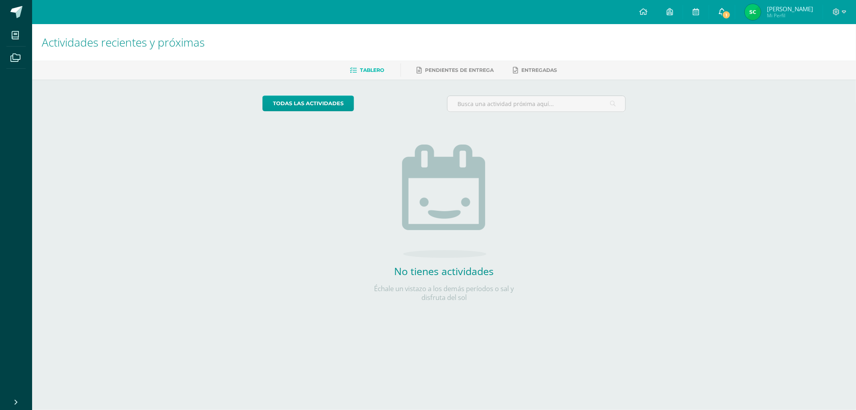
click at [726, 15] on span "1" at bounding box center [726, 14] width 9 height 9
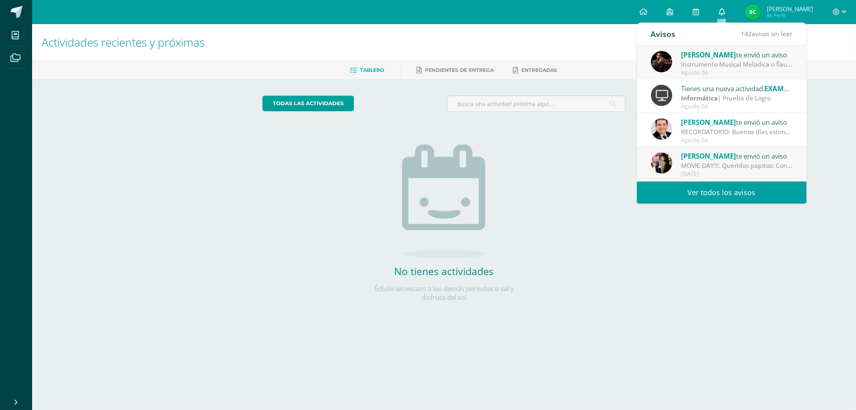
click at [720, 10] on icon at bounding box center [722, 11] width 6 height 7
click at [723, 14] on icon at bounding box center [722, 11] width 6 height 7
click at [727, 57] on div "José Silvestre te envió un aviso" at bounding box center [737, 54] width 112 height 10
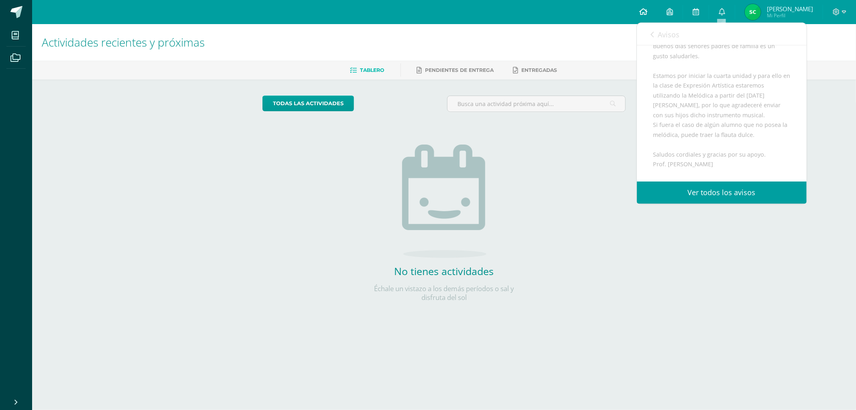
scroll to position [68, 0]
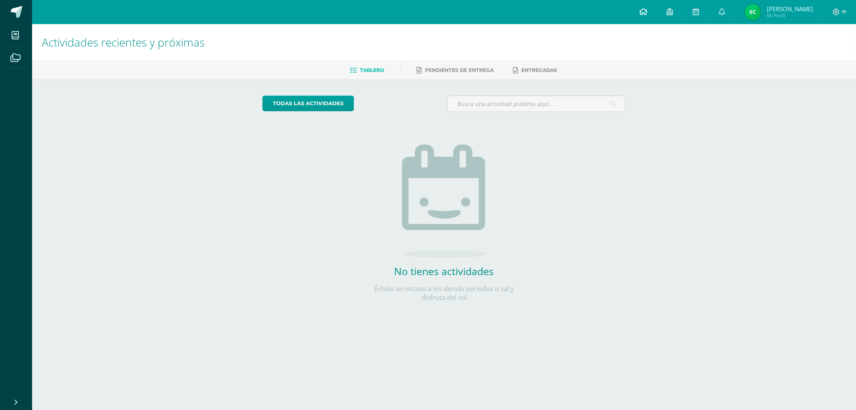
click at [641, 13] on icon at bounding box center [643, 11] width 8 height 7
click at [773, 14] on span "Mi Perfil" at bounding box center [790, 15] width 46 height 7
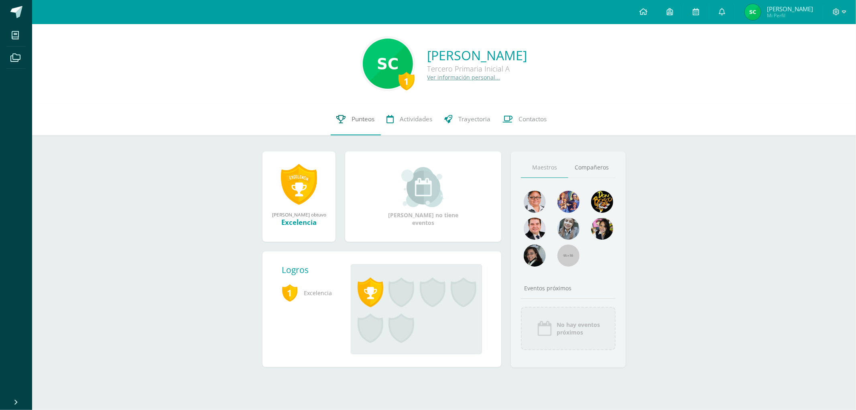
click at [366, 121] on span "Punteos" at bounding box center [363, 119] width 23 height 8
